Goal: Task Accomplishment & Management: Use online tool/utility

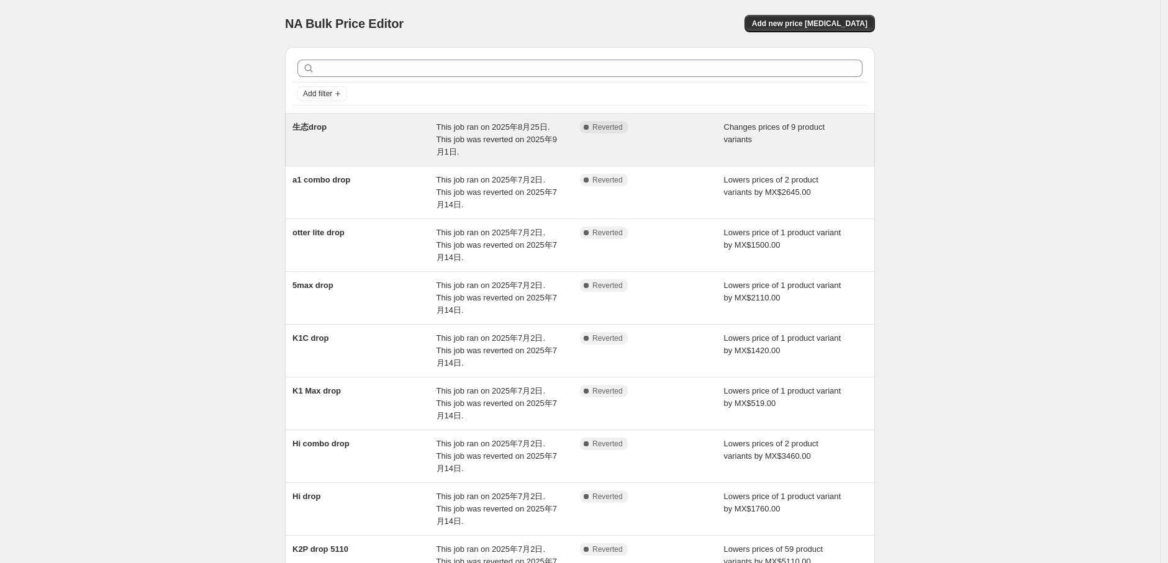
click at [494, 142] on span "This job ran on 2025年8月25日. This job was reverted on 2025年9月1日." at bounding box center [496, 139] width 120 height 34
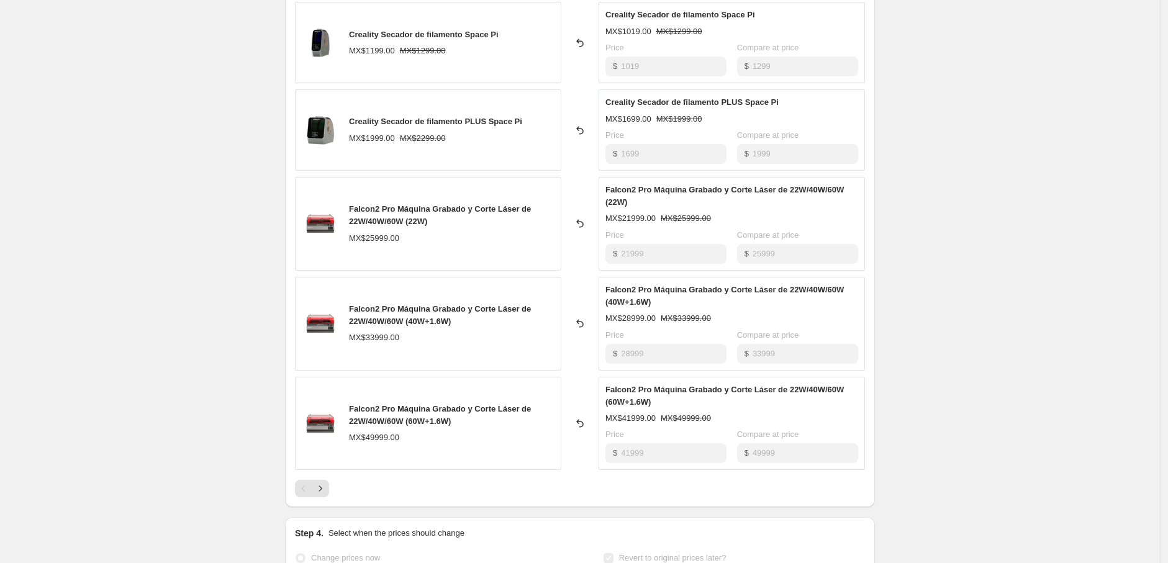
scroll to position [551, 0]
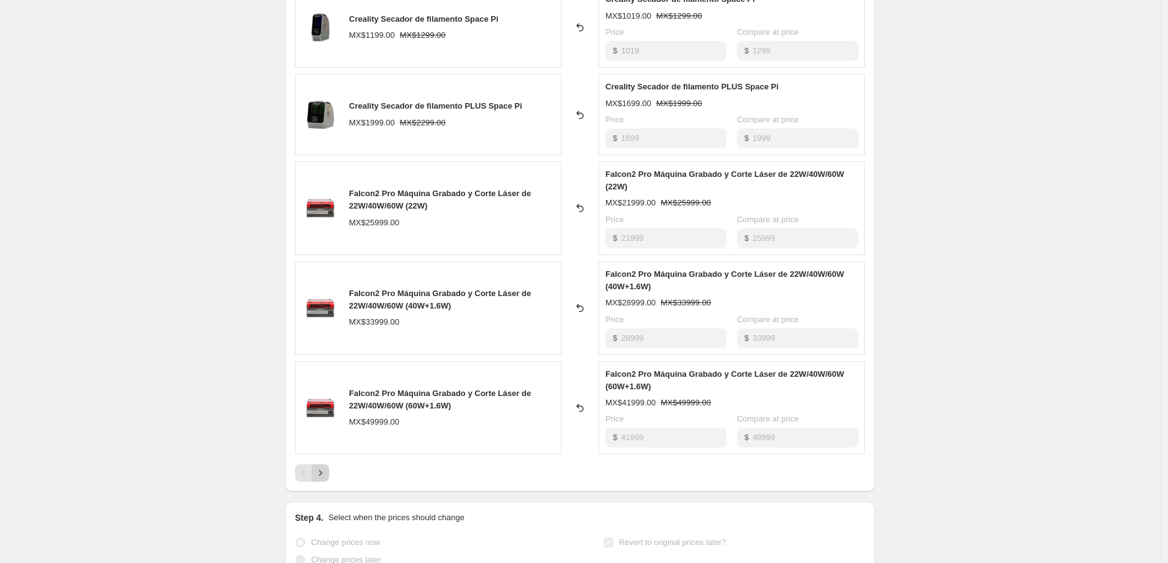
click at [325, 469] on icon "Next" at bounding box center [320, 473] width 12 height 12
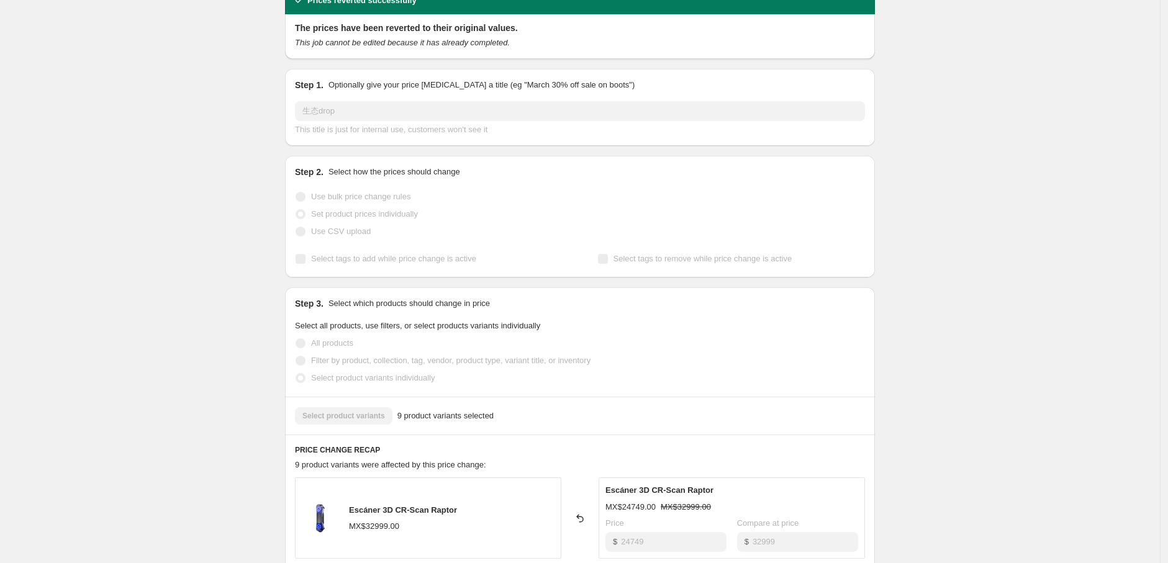
scroll to position [0, 0]
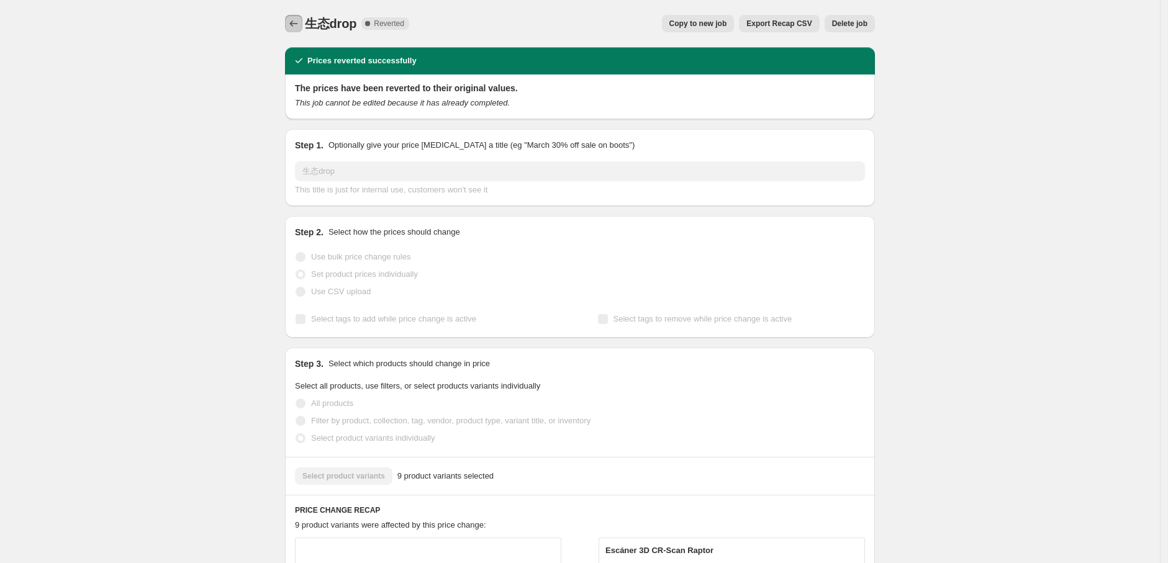
click at [294, 19] on icon "Price change jobs" at bounding box center [293, 23] width 12 height 12
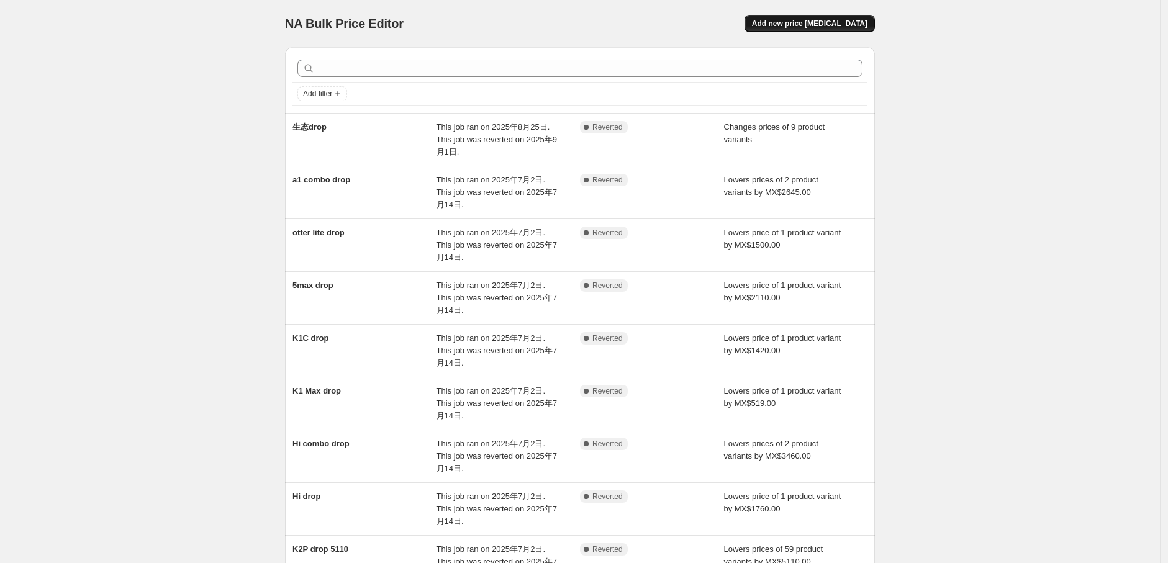
click at [815, 16] on button "Add new price change job" at bounding box center [809, 23] width 130 height 17
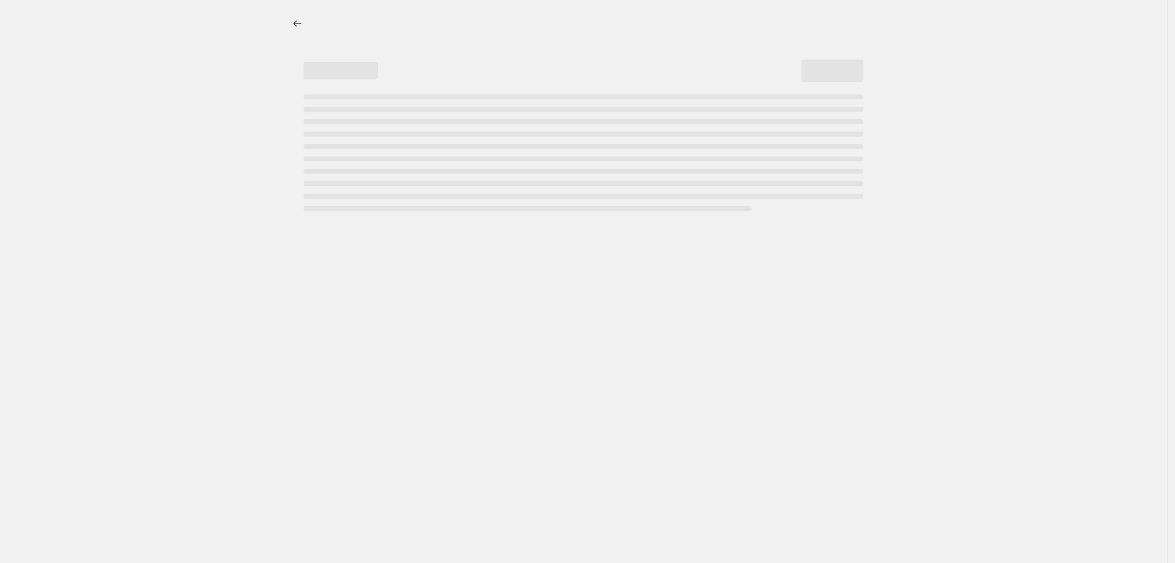
select select "percentage"
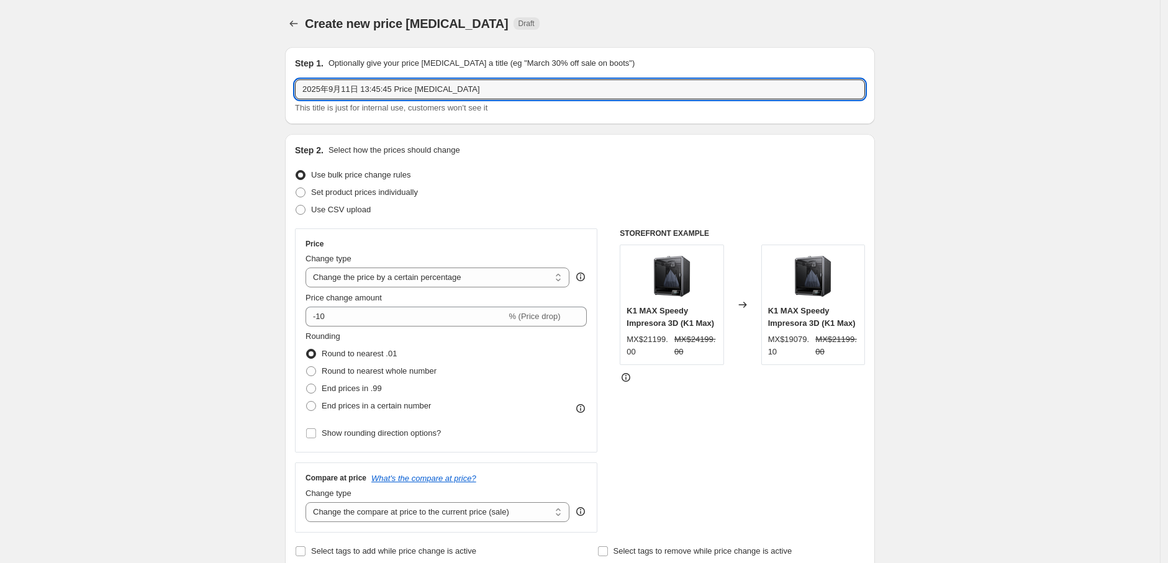
drag, startPoint x: 491, startPoint y: 81, endPoint x: 274, endPoint y: 94, distance: 217.7
click at [309, 88] on input "生态drop" at bounding box center [580, 89] width 570 height 20
type input "9月生态drop"
click at [404, 191] on span "Set product prices individually" at bounding box center [364, 192] width 107 height 9
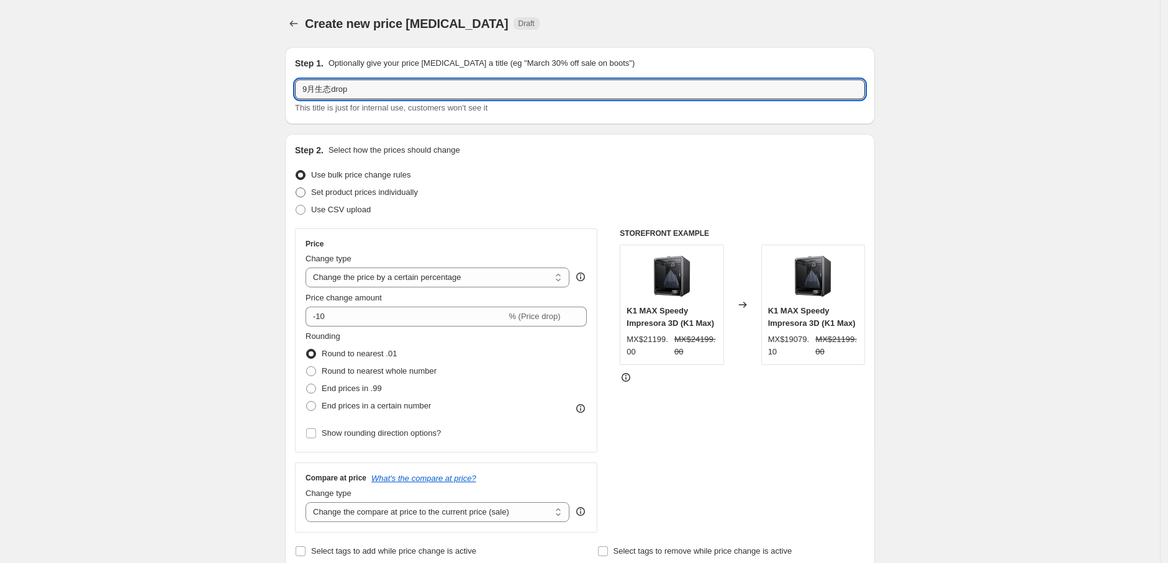
click at [296, 188] on input "Set product prices individually" at bounding box center [296, 188] width 1 height 1
radio input "true"
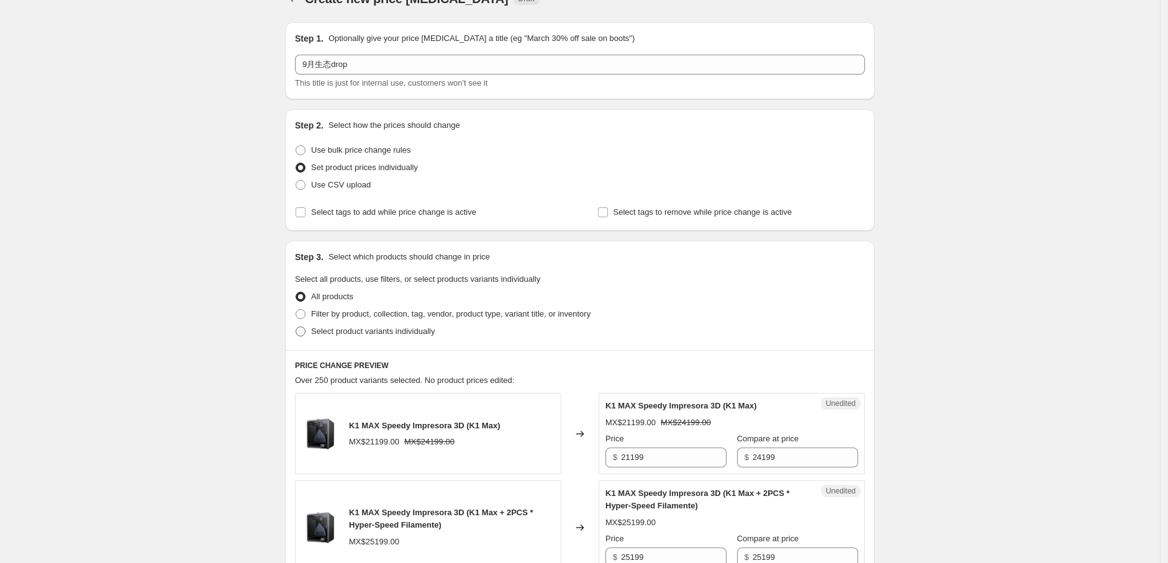
scroll to position [69, 0]
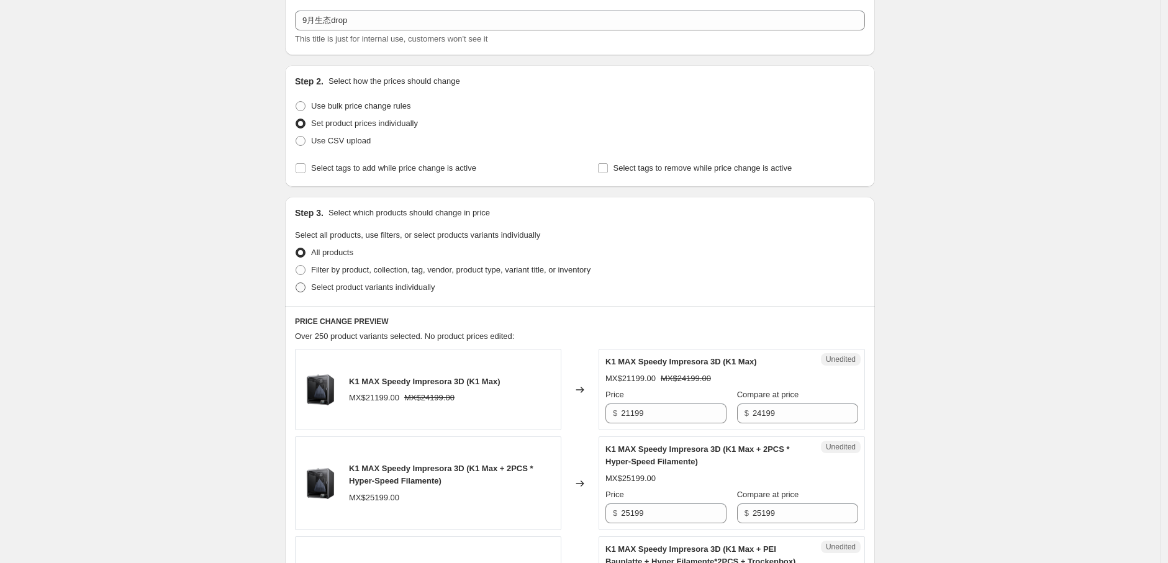
click at [387, 286] on span "Select product variants individually" at bounding box center [373, 287] width 124 height 9
click at [296, 283] on input "Select product variants individually" at bounding box center [296, 283] width 1 height 1
radio input "true"
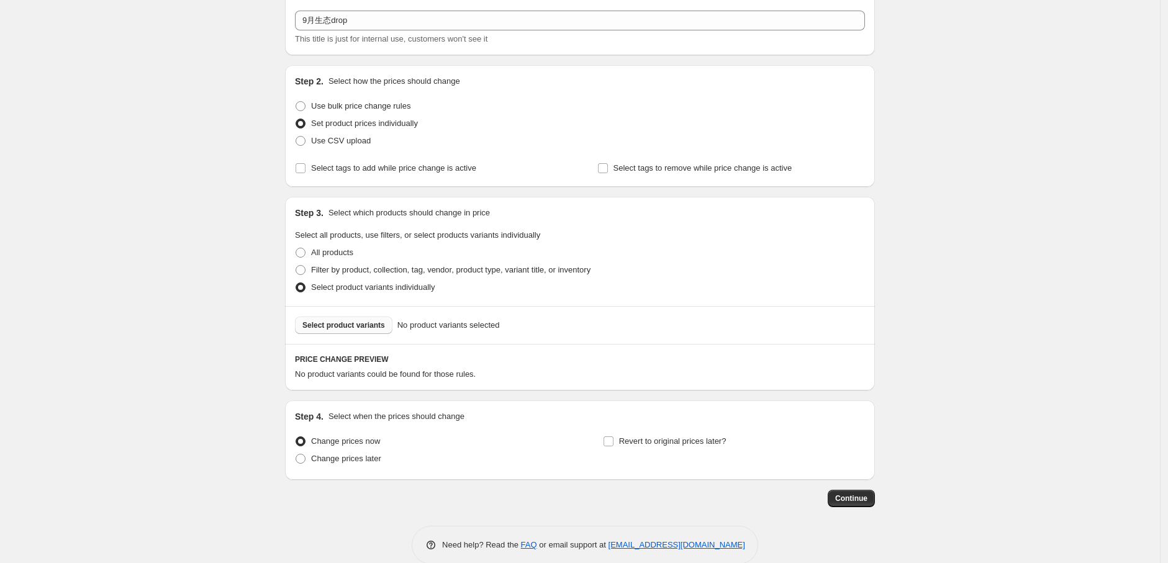
click at [361, 320] on span "Select product variants" at bounding box center [343, 325] width 83 height 10
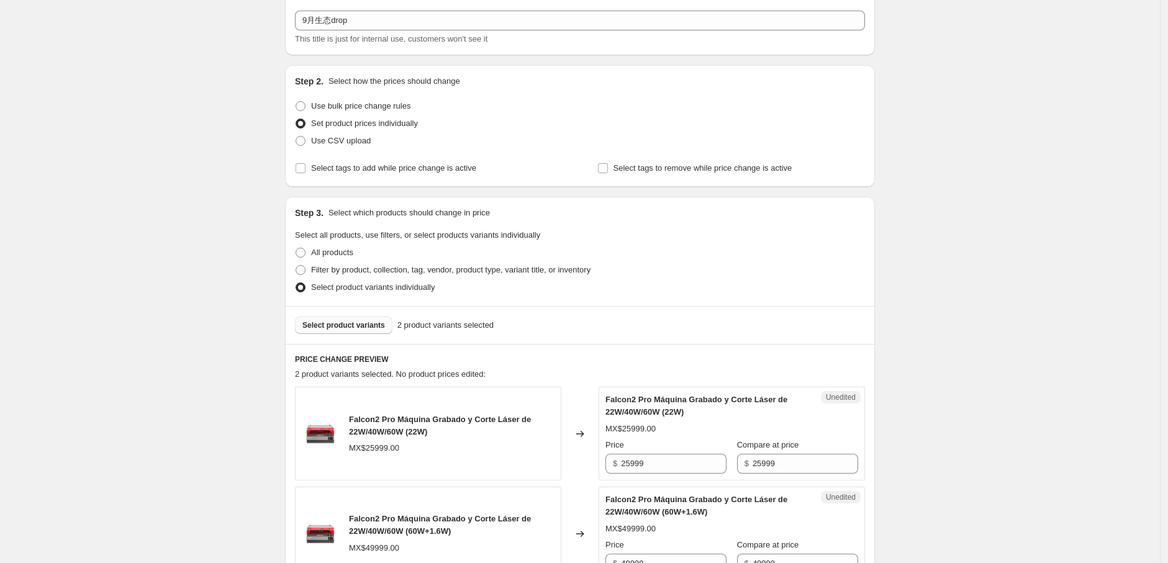
click at [354, 325] on span "Select product variants" at bounding box center [343, 325] width 83 height 10
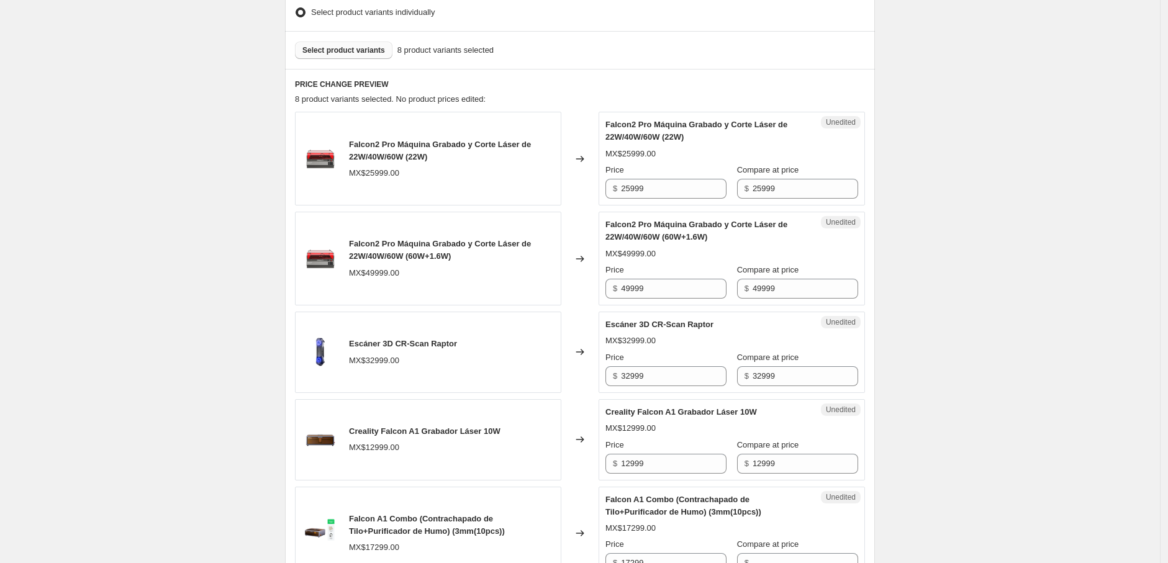
scroll to position [345, 0]
click at [691, 193] on input "25999" at bounding box center [674, 188] width 106 height 20
drag, startPoint x: 680, startPoint y: 188, endPoint x: 587, endPoint y: 189, distance: 92.5
click at [587, 189] on div "Falcon2 Pro Máquina Grabado y Corte Láser de 22W/40W/60W (22W) MX$25999.00 Chan…" at bounding box center [580, 158] width 570 height 94
type input "21999"
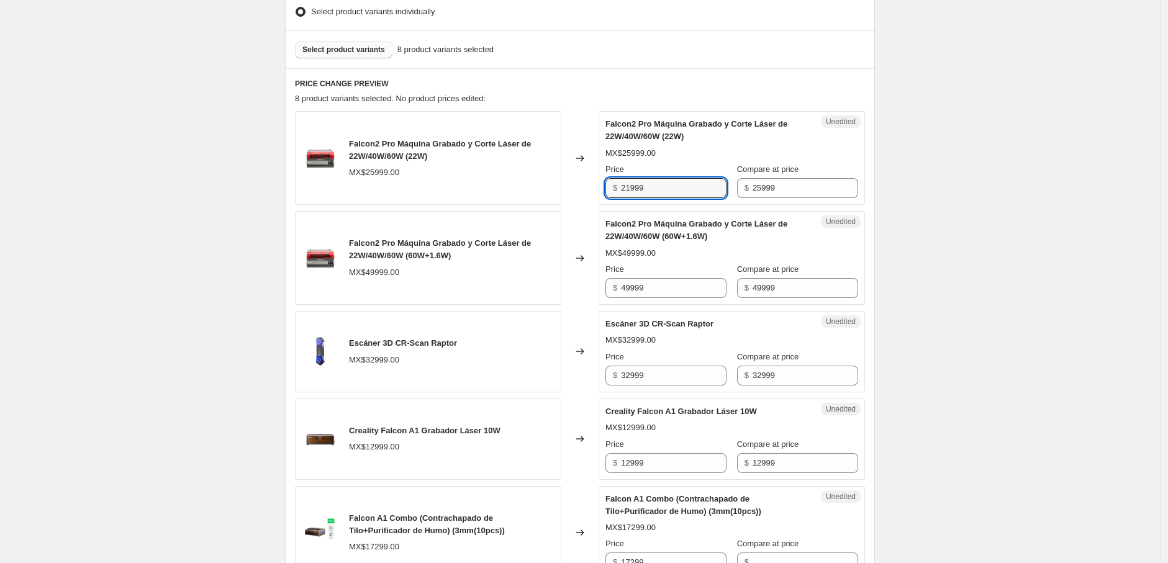
click at [684, 214] on div "Unedited Falcon2 Pro Máquina Grabado y Corte Láser de 22W/40W/60W (60W+1.6W) MX…" at bounding box center [732, 258] width 266 height 94
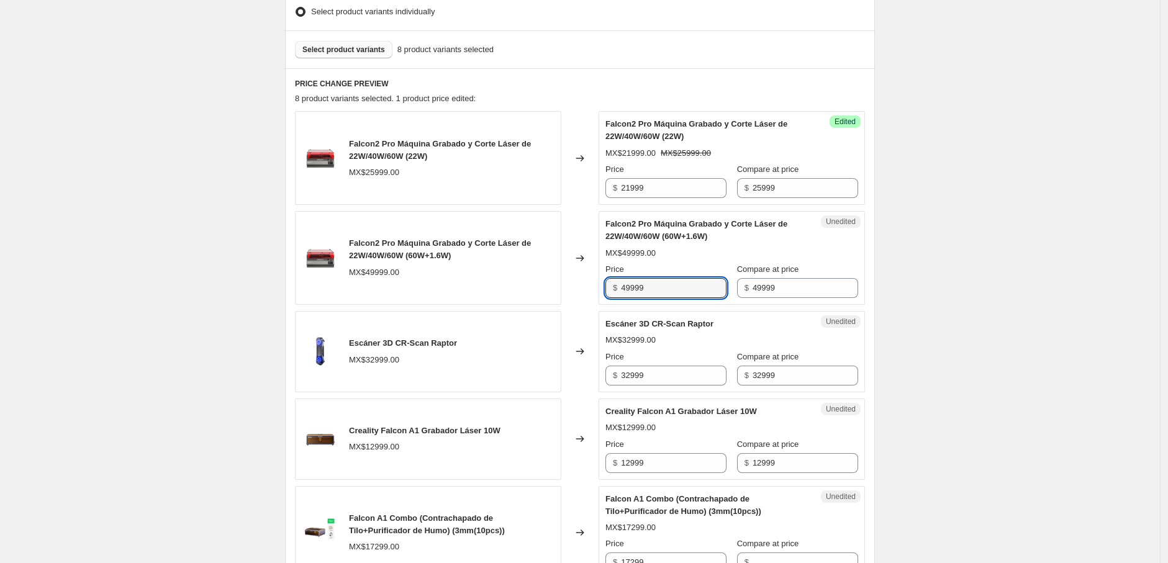
drag, startPoint x: 674, startPoint y: 286, endPoint x: 561, endPoint y: 283, distance: 113.0
click at [561, 283] on div "Falcon2 Pro Máquina Grabado y Corte Láser de 22W/40W/60W (60W+1.6W) MX$49999.00…" at bounding box center [580, 258] width 570 height 94
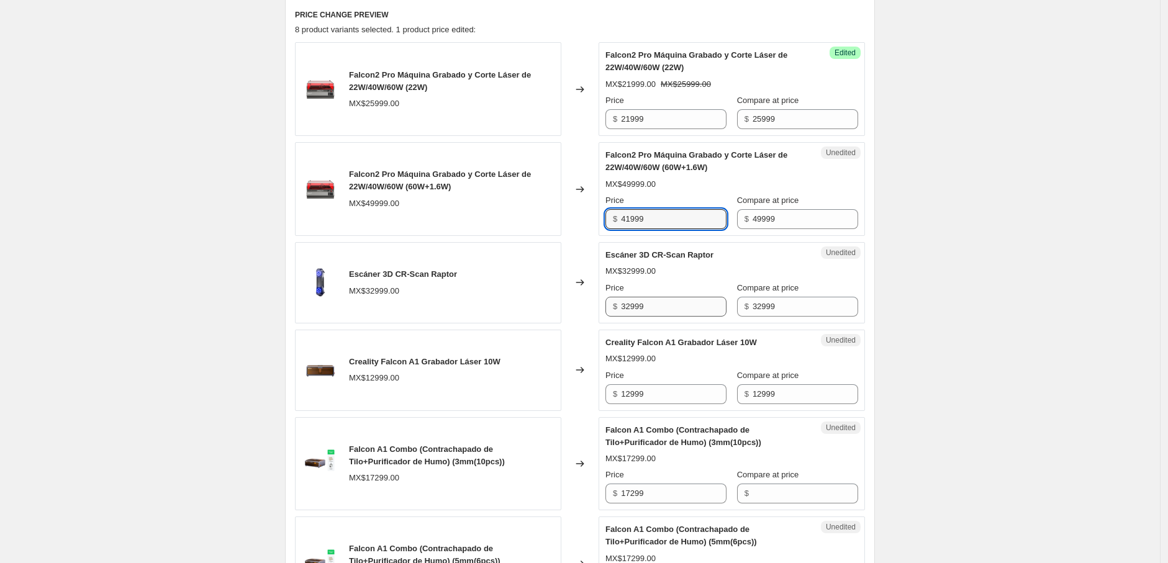
type input "41999"
click at [666, 308] on input "32999" at bounding box center [674, 307] width 106 height 20
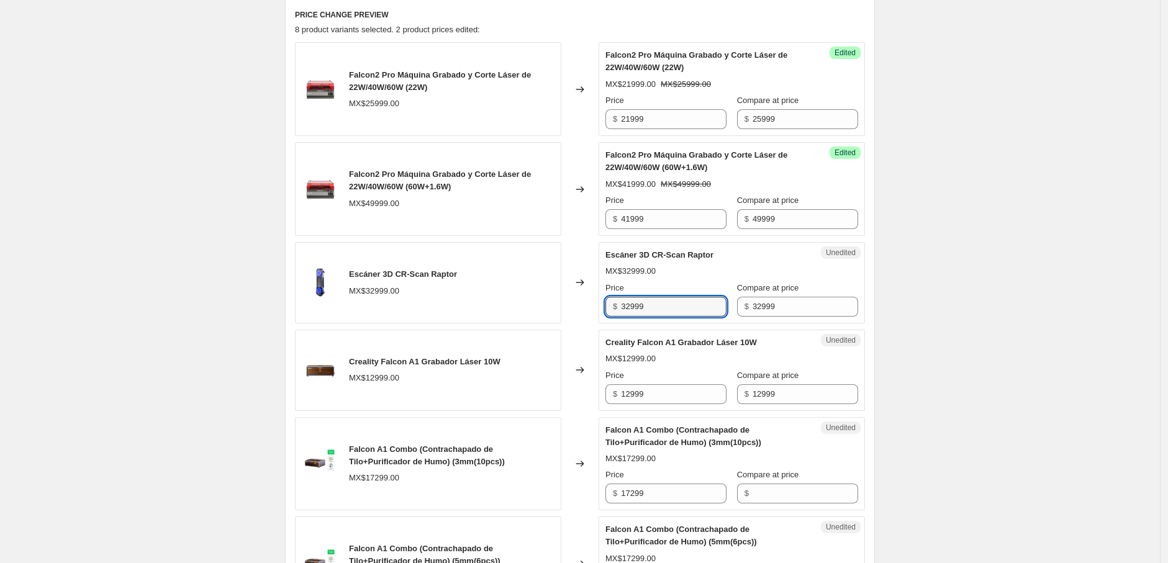
drag, startPoint x: 608, startPoint y: 301, endPoint x: 579, endPoint y: 301, distance: 29.8
click at [579, 301] on div "Escáner 3D CR-Scan Raptor MX$32999.00 Changed to Unedited Escáner 3D CR-Scan Ra…" at bounding box center [580, 282] width 570 height 81
type input "28999"
click at [649, 398] on input "12999" at bounding box center [674, 394] width 106 height 20
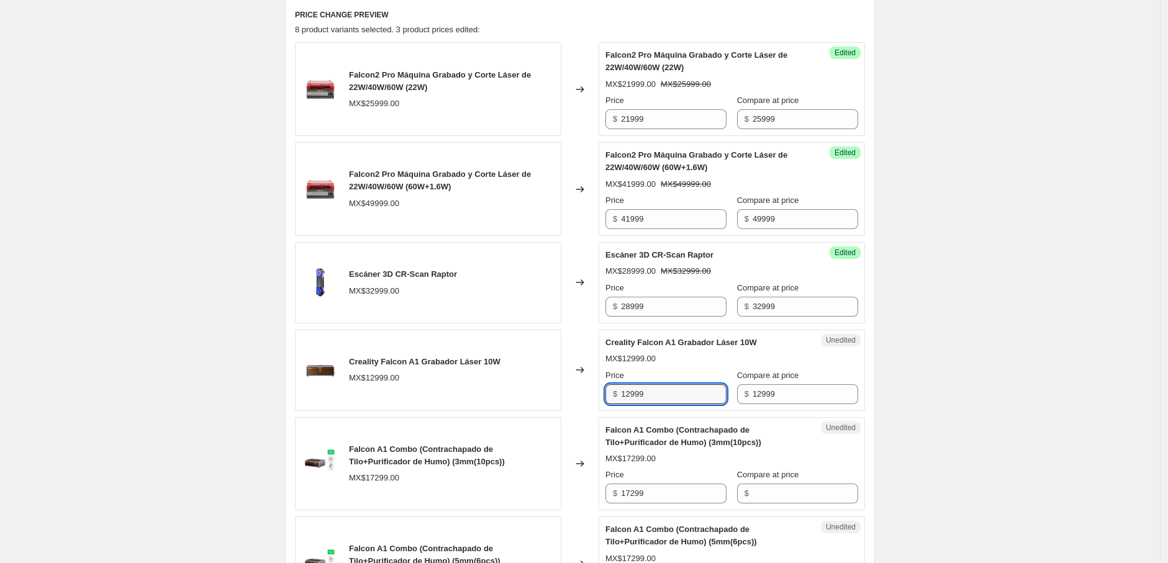
drag, startPoint x: 626, startPoint y: 399, endPoint x: 585, endPoint y: 399, distance: 41.0
click at [585, 399] on div "Creality Falcon A1 Grabador Láser 10W MX$12999.00 Changed to Unedited Creality …" at bounding box center [580, 370] width 570 height 81
type input "11899"
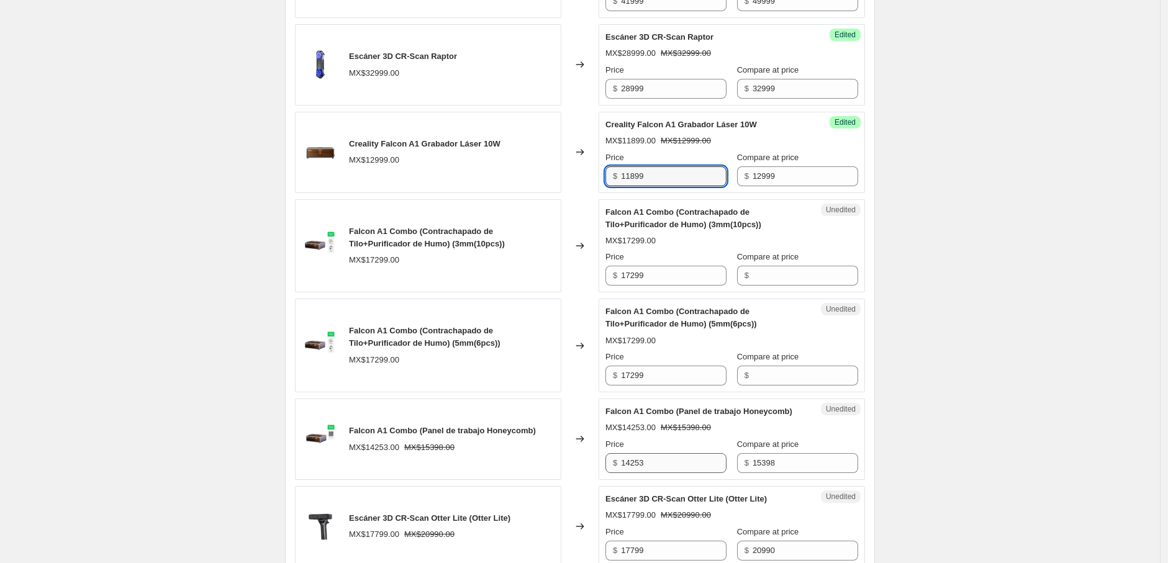
scroll to position [621, 0]
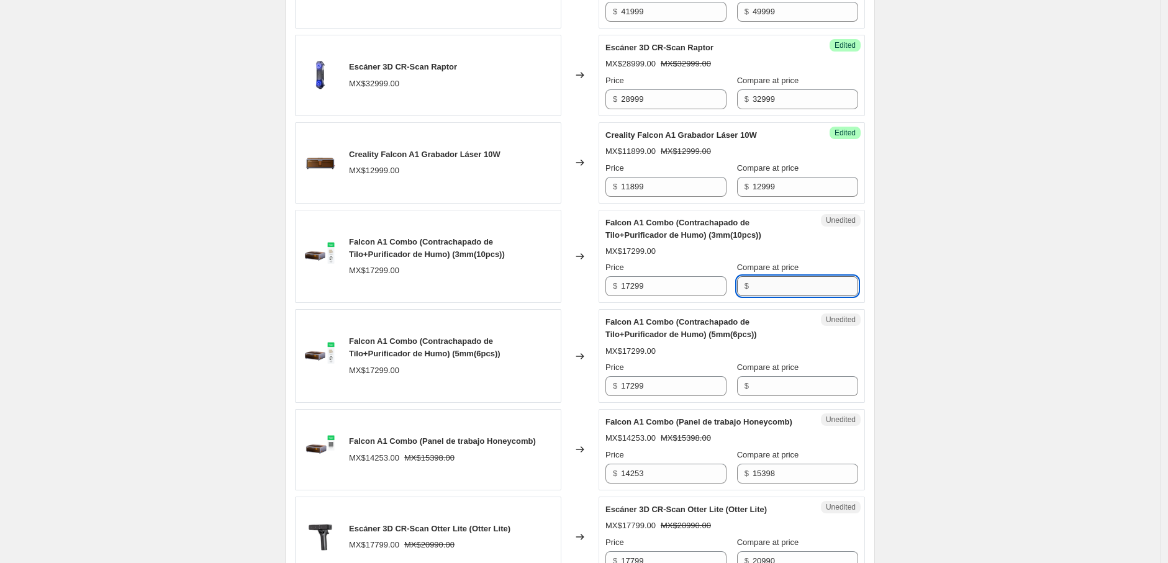
click at [784, 289] on input "Compare at price" at bounding box center [806, 286] width 106 height 20
type input "16199"
drag, startPoint x: 797, startPoint y: 289, endPoint x: 717, endPoint y: 297, distance: 80.4
click at [717, 297] on div "Unedited Falcon A1 Combo (Contrachapado de Tilo+Purificador de Humo) (3mm(10pcs…" at bounding box center [732, 257] width 266 height 94
type input "17299"
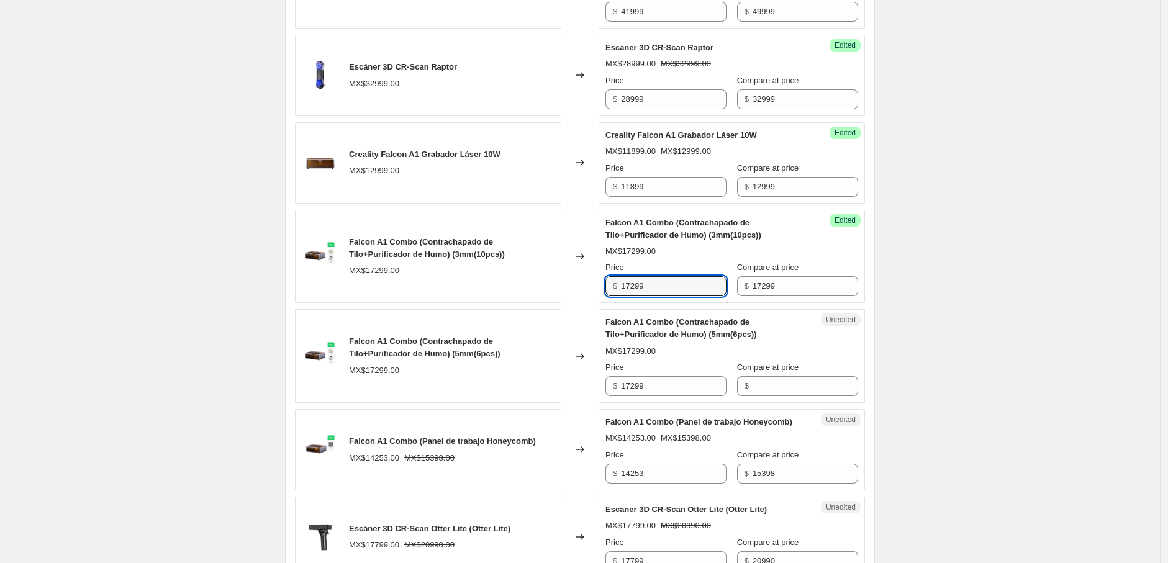
drag, startPoint x: 659, startPoint y: 288, endPoint x: 592, endPoint y: 301, distance: 68.9
click at [592, 301] on div "Falcon A1 Combo (Contrachapado de Tilo+Purificador de Humo) (3mm(10pcs)) MX$172…" at bounding box center [580, 257] width 570 height 94
type input "16199"
click at [666, 353] on div "MX$17299.00" at bounding box center [731, 351] width 253 height 12
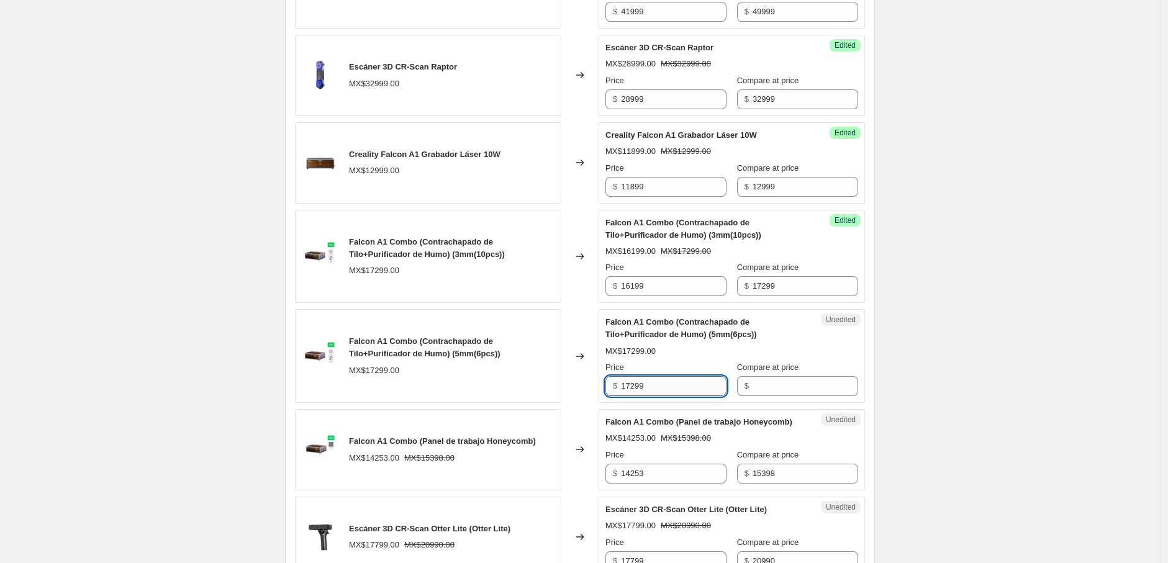
click at [663, 384] on input "17299" at bounding box center [674, 386] width 106 height 20
click at [772, 387] on input "Compare at price" at bounding box center [806, 386] width 106 height 20
type input "17299"
click at [672, 391] on input "17299" at bounding box center [674, 386] width 106 height 20
click at [578, 395] on div "Falcon A1 Combo (Contrachapado de Tilo+Purificador de Humo) (5mm(6pcs)) MX$1729…" at bounding box center [580, 356] width 570 height 94
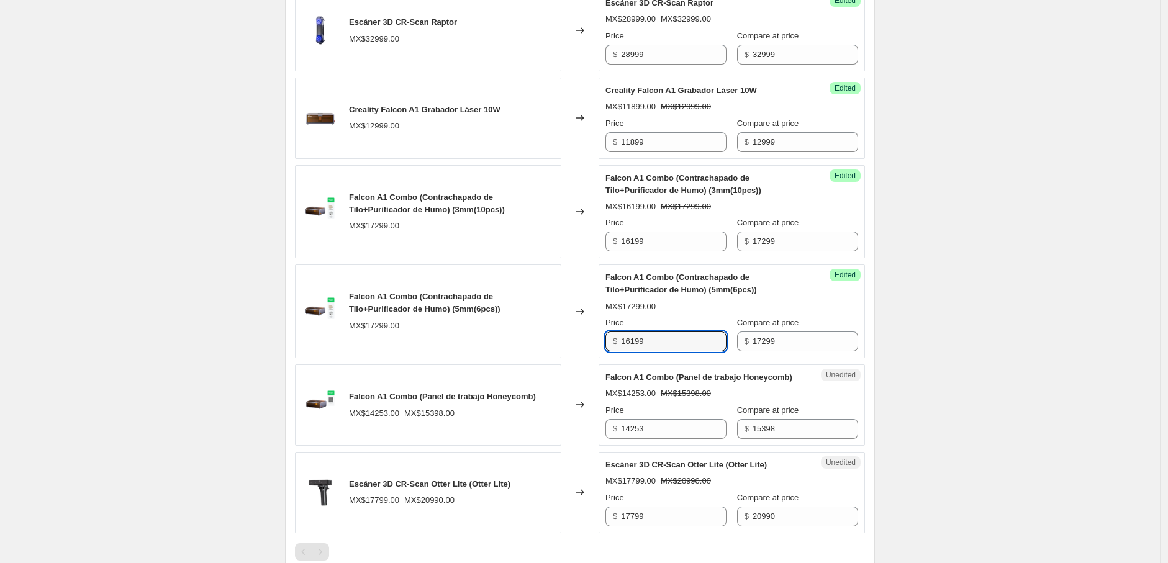
scroll to position [690, 0]
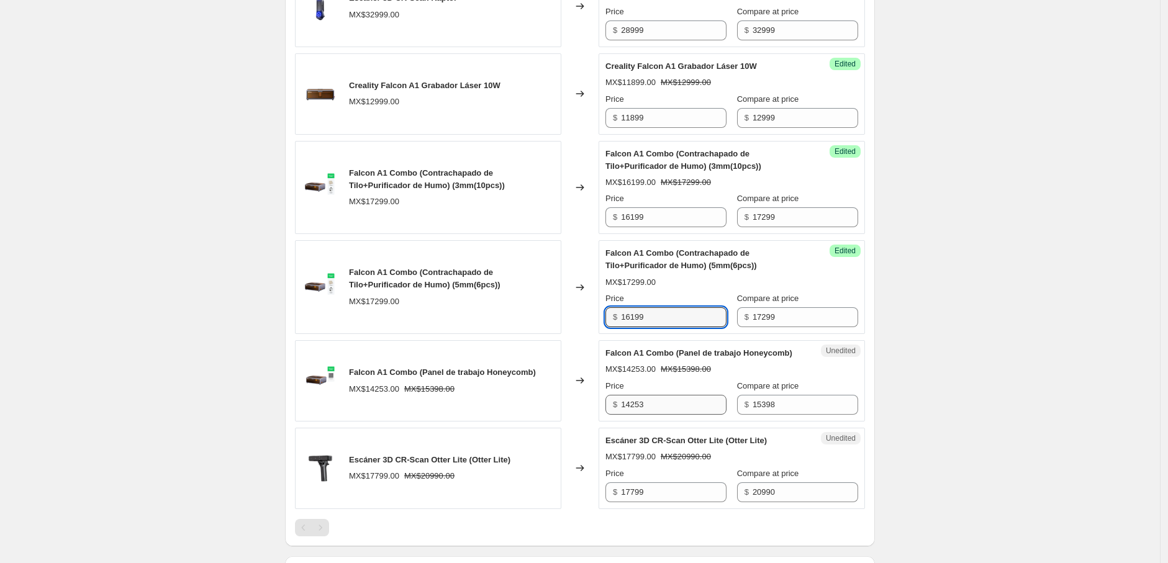
type input "16199"
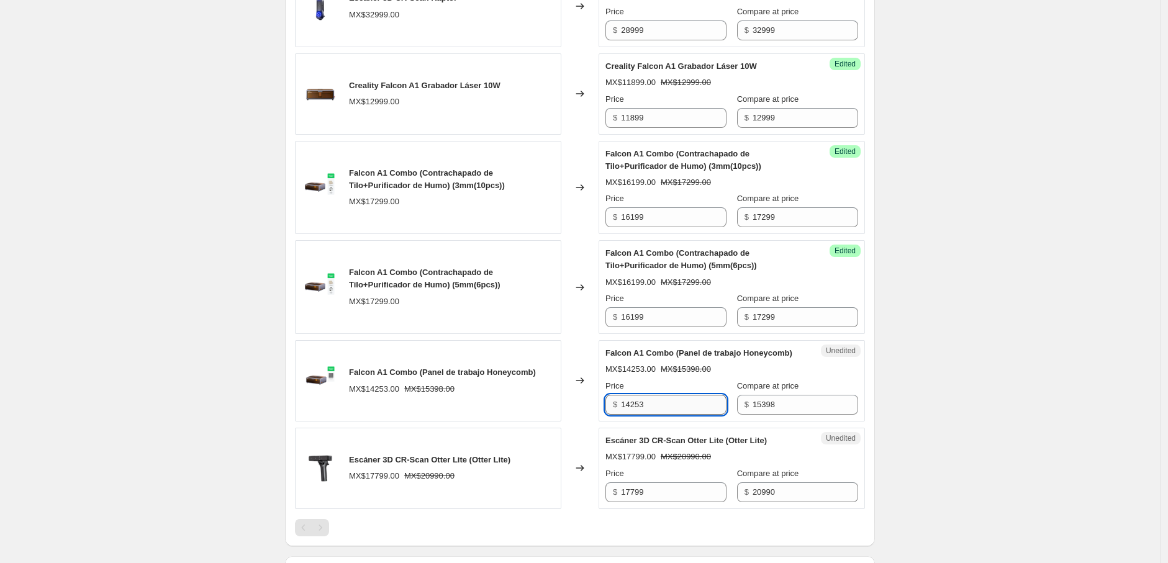
click at [677, 415] on input "14253" at bounding box center [674, 405] width 106 height 20
click at [666, 415] on input "14253" at bounding box center [674, 405] width 106 height 20
drag, startPoint x: 674, startPoint y: 417, endPoint x: 603, endPoint y: 418, distance: 71.4
click at [603, 418] on div "Unedited Falcon A1 Combo (Panel de trabajo Honeycomb) MX$14253.00 MX$15398.00 P…" at bounding box center [732, 380] width 266 height 81
type input "14049"
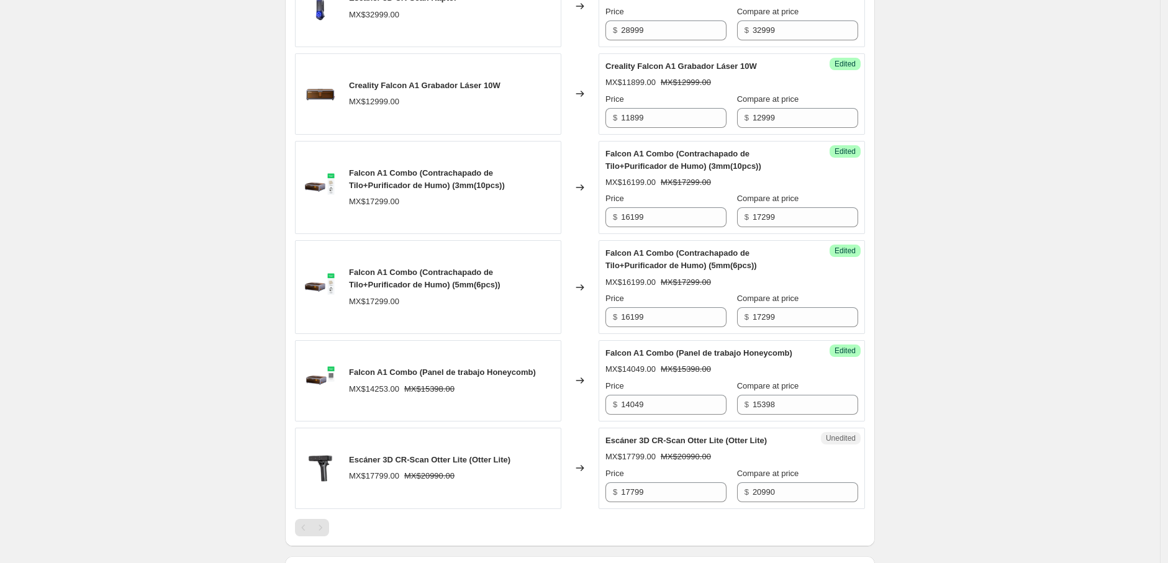
click at [885, 361] on div "Create new price change job. This page is ready Create new price change job Dra…" at bounding box center [580, 24] width 620 height 1429
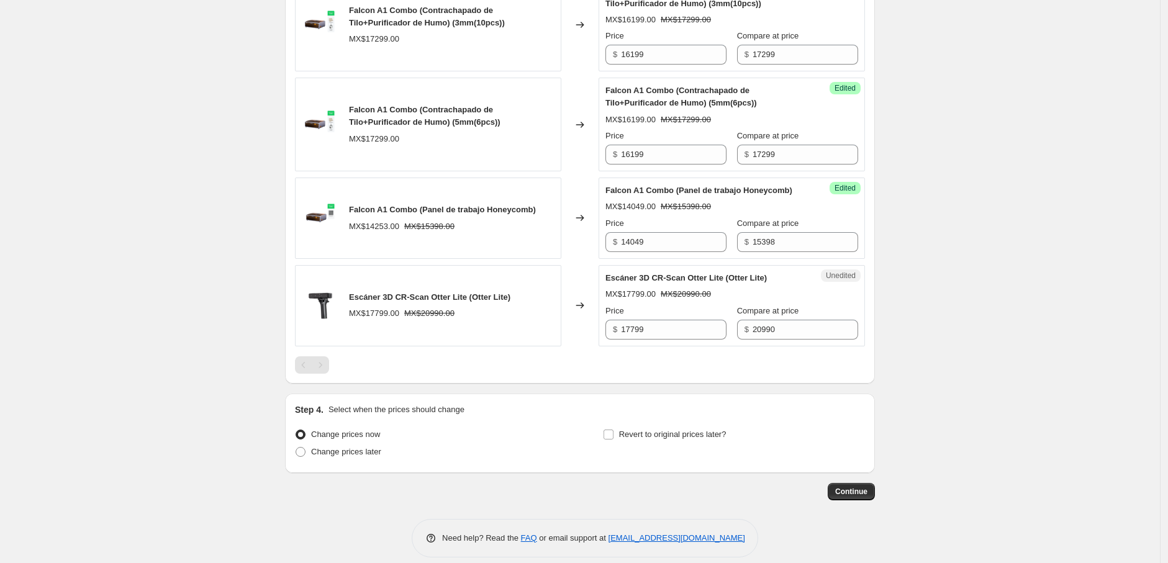
scroll to position [878, 0]
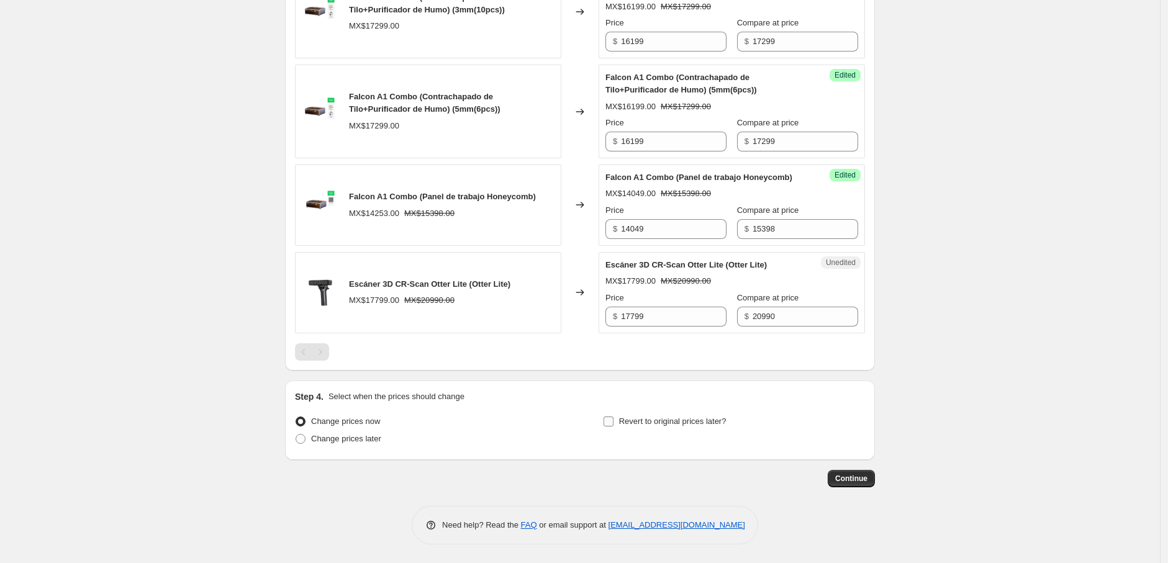
click at [663, 423] on span "Revert to original prices later?" at bounding box center [672, 421] width 107 height 9
click at [613, 423] on input "Revert to original prices later?" at bounding box center [609, 422] width 10 height 10
checkbox input "true"
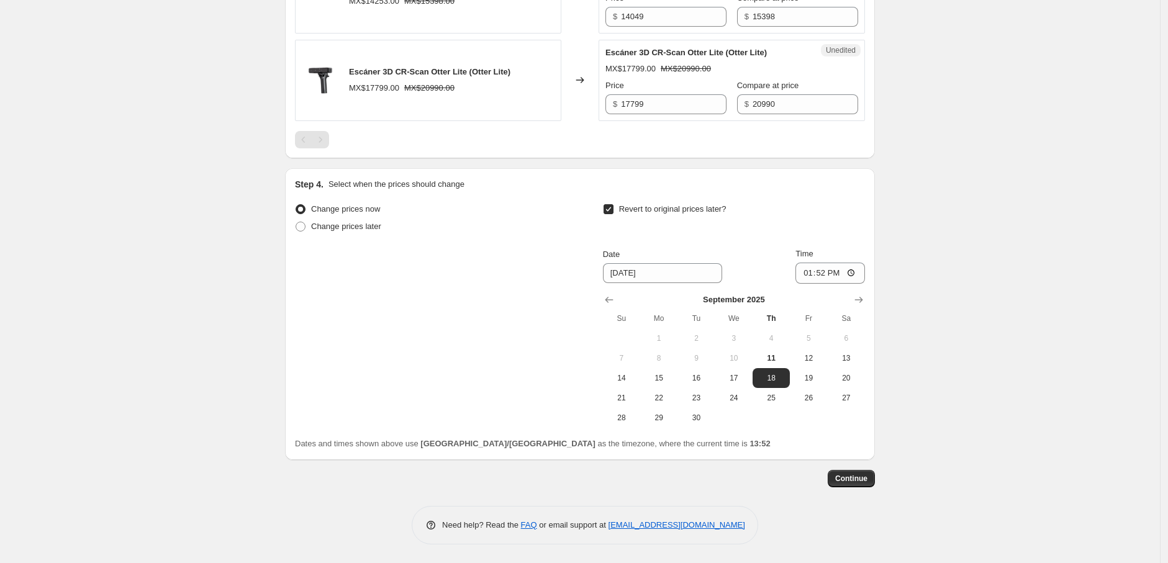
scroll to position [1085, 0]
click at [856, 276] on input "13:52" at bounding box center [830, 273] width 70 height 21
type input "14:00"
click at [865, 484] on span "Continue" at bounding box center [851, 479] width 32 height 10
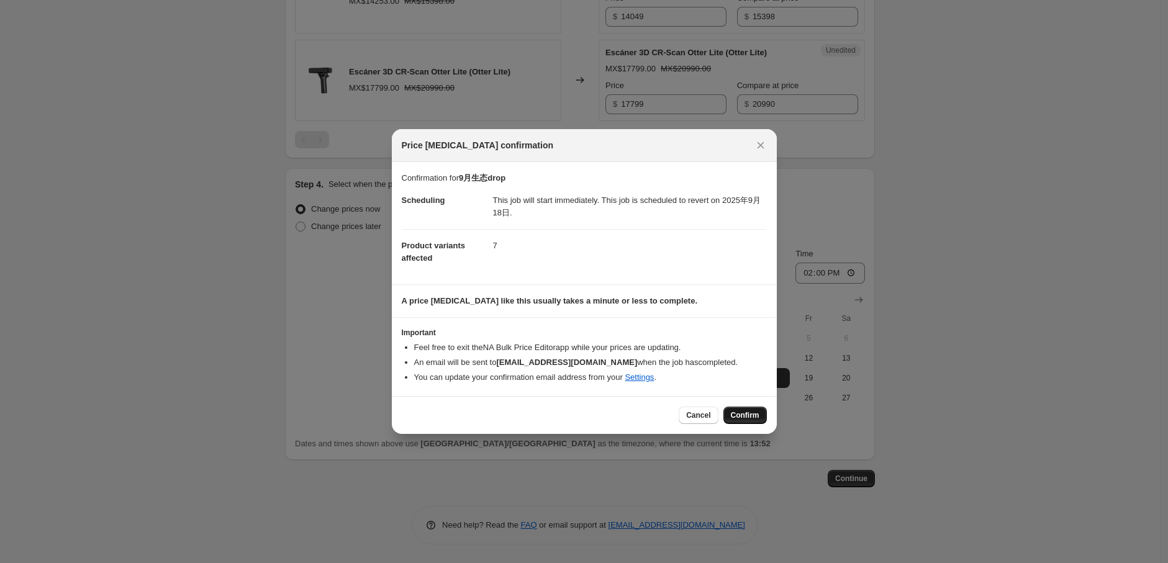
click at [738, 414] on span "Confirm" at bounding box center [745, 415] width 29 height 10
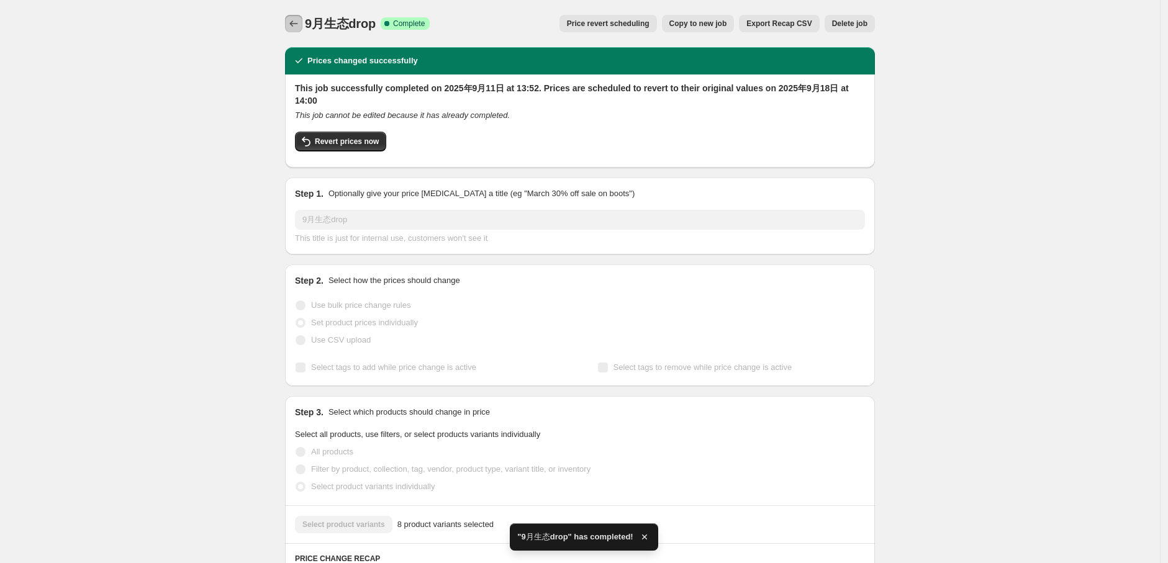
click at [300, 25] on icon "Price change jobs" at bounding box center [293, 23] width 12 height 12
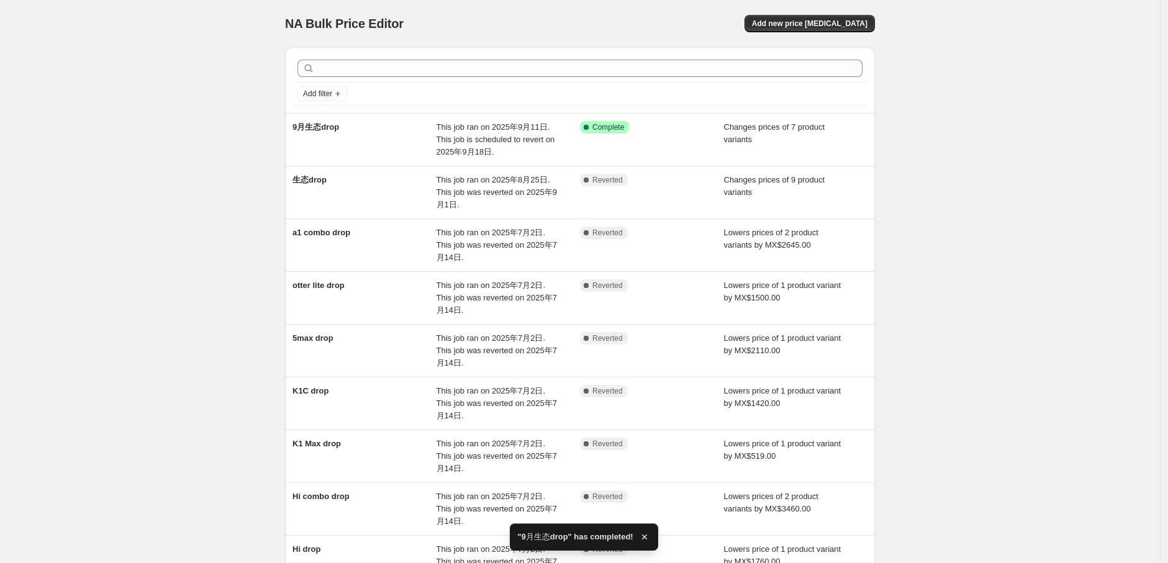
click at [213, 227] on div "NA Bulk Price Editor. This page is ready NA Bulk Price Editor Add new price cha…" at bounding box center [580, 382] width 1160 height 764
